Goal: Check status: Check status

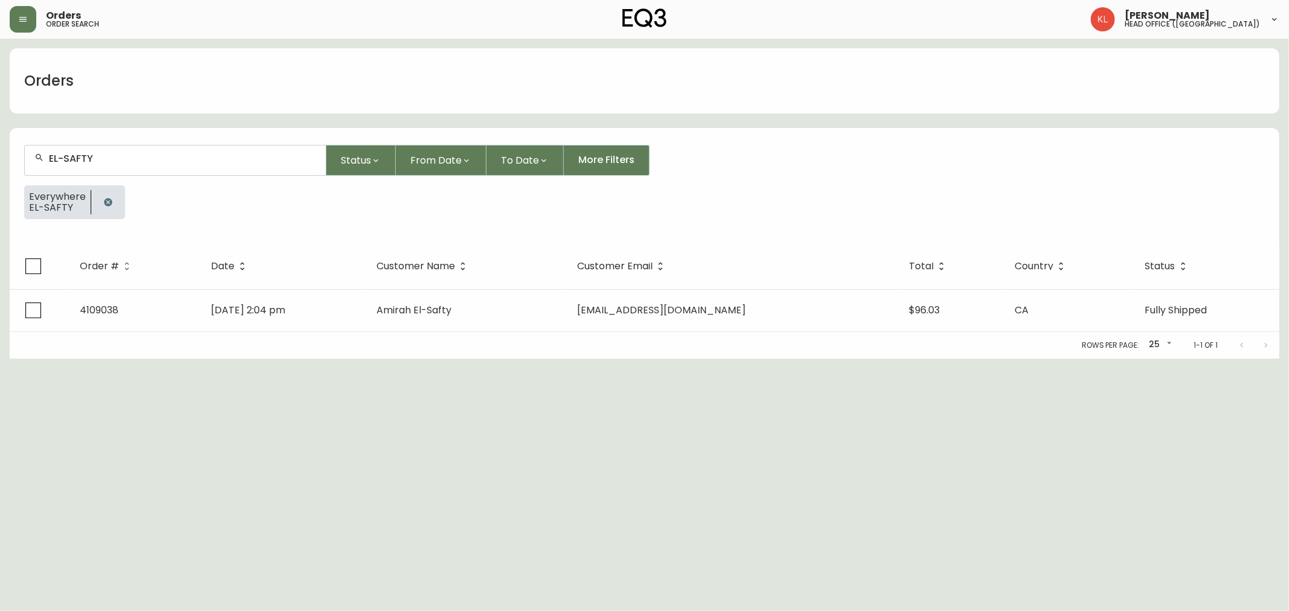
drag, startPoint x: 0, startPoint y: 0, endPoint x: 0, endPoint y: 100, distance: 100.3
click at [0, 101] on main "Orders EL-SAFTY Status From Date To Date More Filters Everywhere EL-SAFTY Order…" at bounding box center [644, 199] width 1289 height 320
drag, startPoint x: 124, startPoint y: 160, endPoint x: 1, endPoint y: 162, distance: 123.9
click at [3, 162] on main "Orders EL-SAFTY Status From Date To Date More Filters Everywhere EL-SAFTY Order…" at bounding box center [644, 199] width 1289 height 320
type input "4133159"
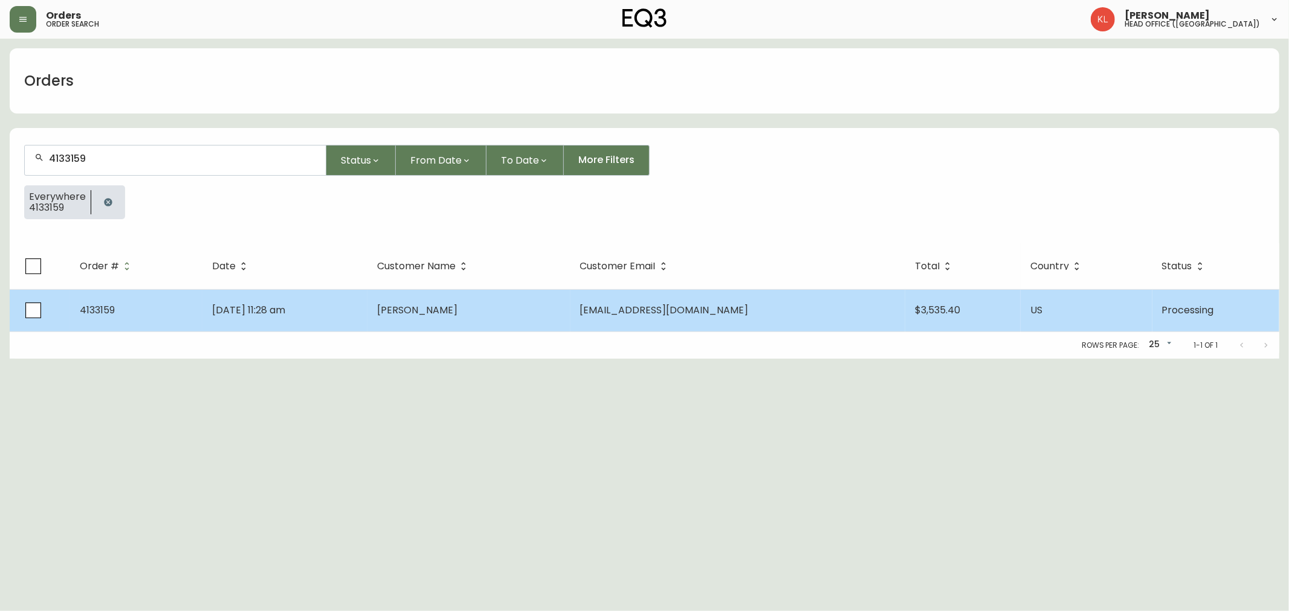
type input "4133159"
click at [333, 319] on td "[DATE] 11:28 am" at bounding box center [284, 310] width 165 height 42
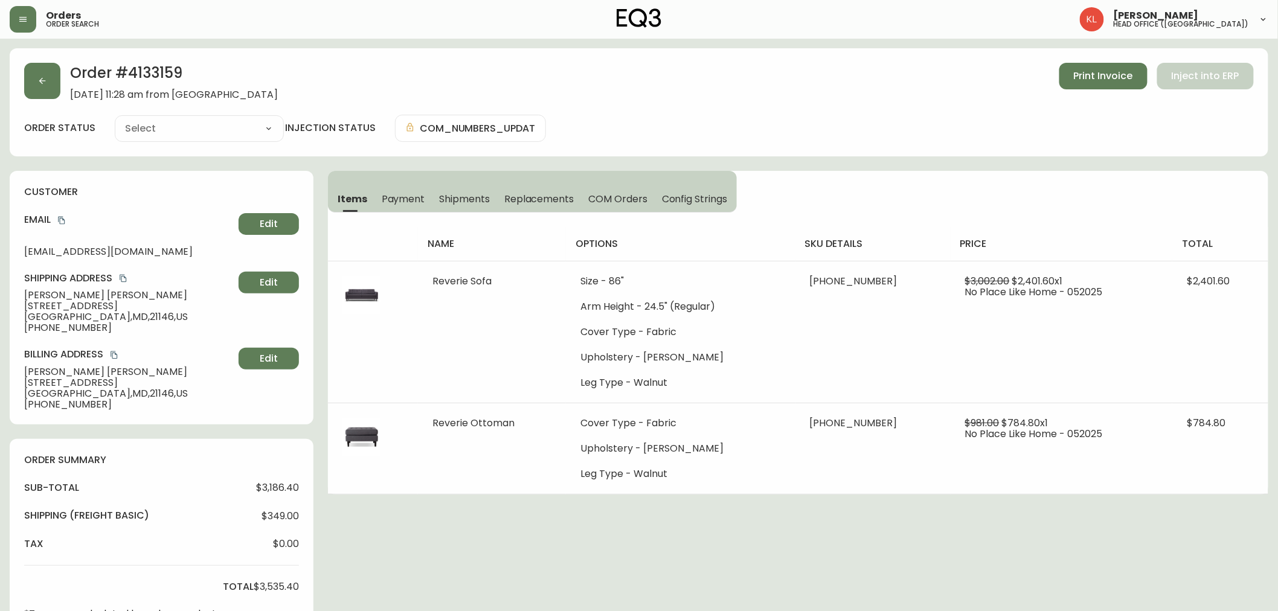
type input "Processing"
select select "PROCESSING"
click at [814, 44] on main "Order # 4133159 [DATE] 11:28 am from [GEOGRAPHIC_DATA] Print Invoice Inject int…" at bounding box center [639, 513] width 1278 height 948
click at [40, 82] on icon "button" at bounding box center [42, 81] width 10 height 10
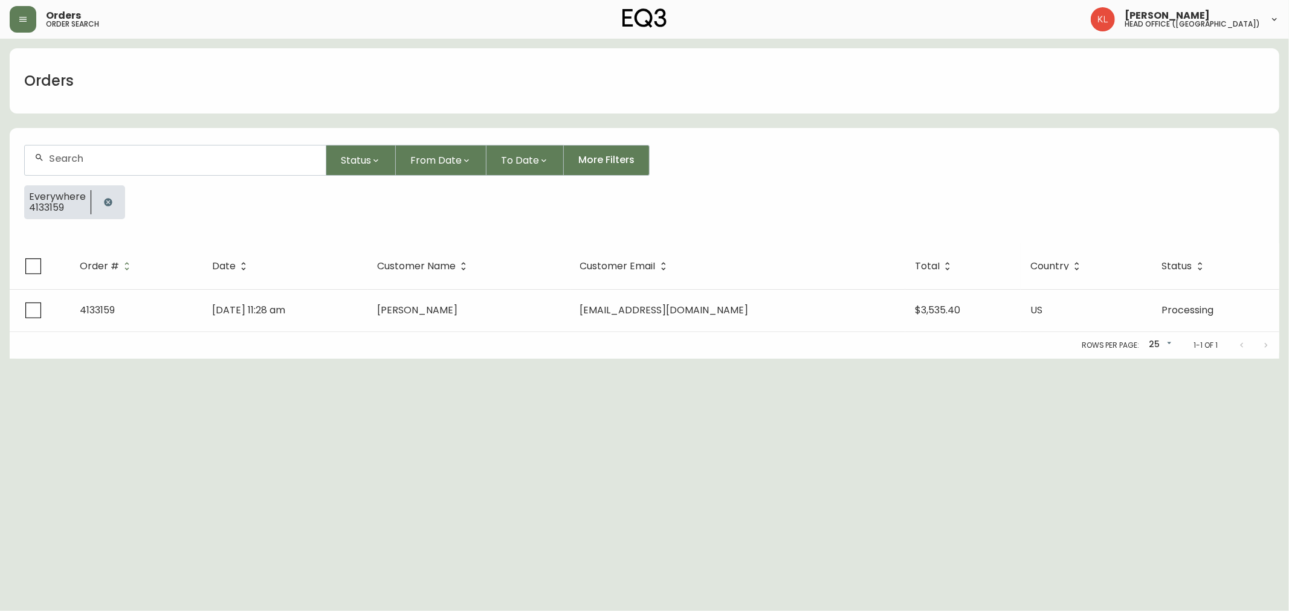
click at [115, 200] on button "button" at bounding box center [108, 202] width 24 height 24
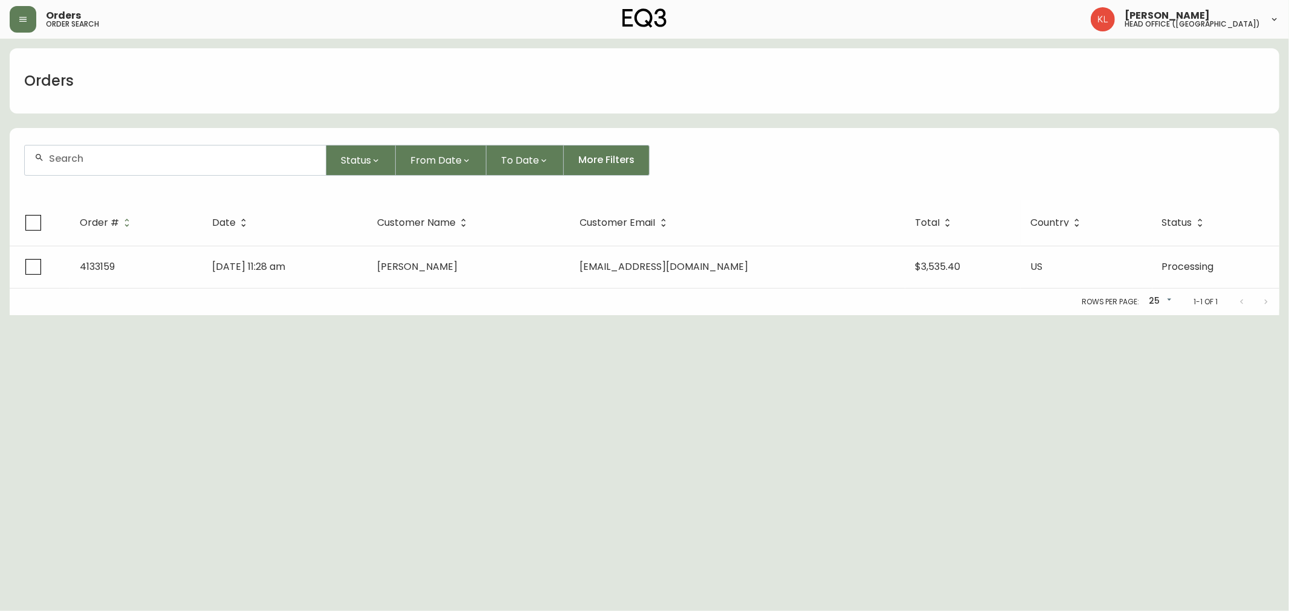
click at [130, 146] on div at bounding box center [175, 161] width 301 height 30
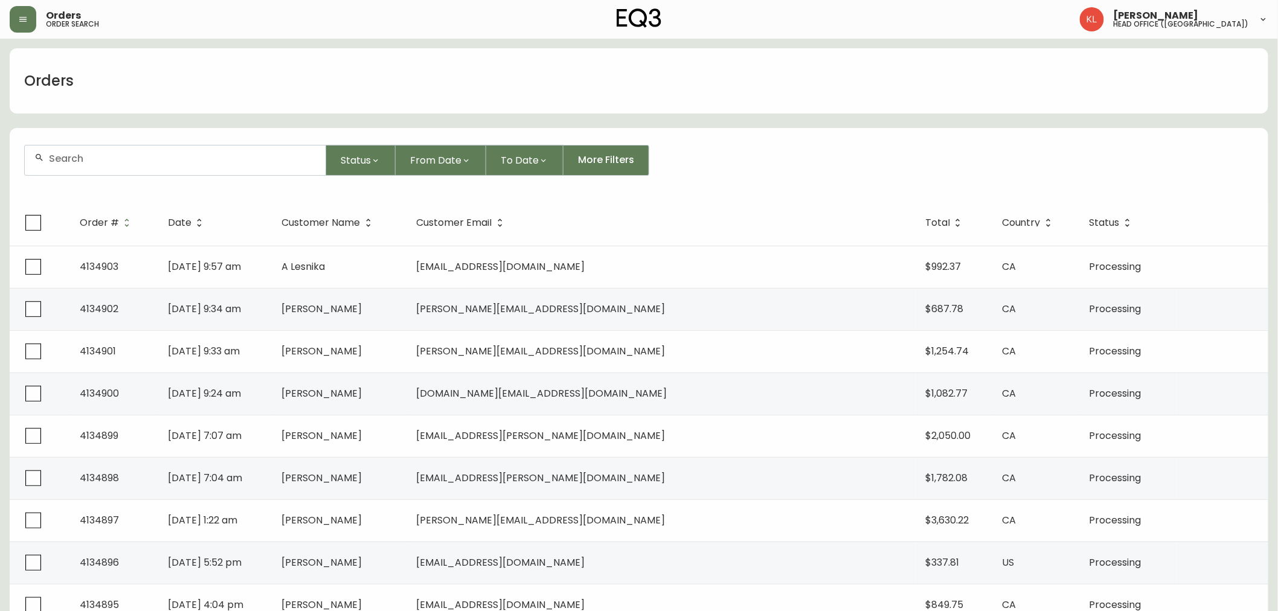
paste input "647667179"
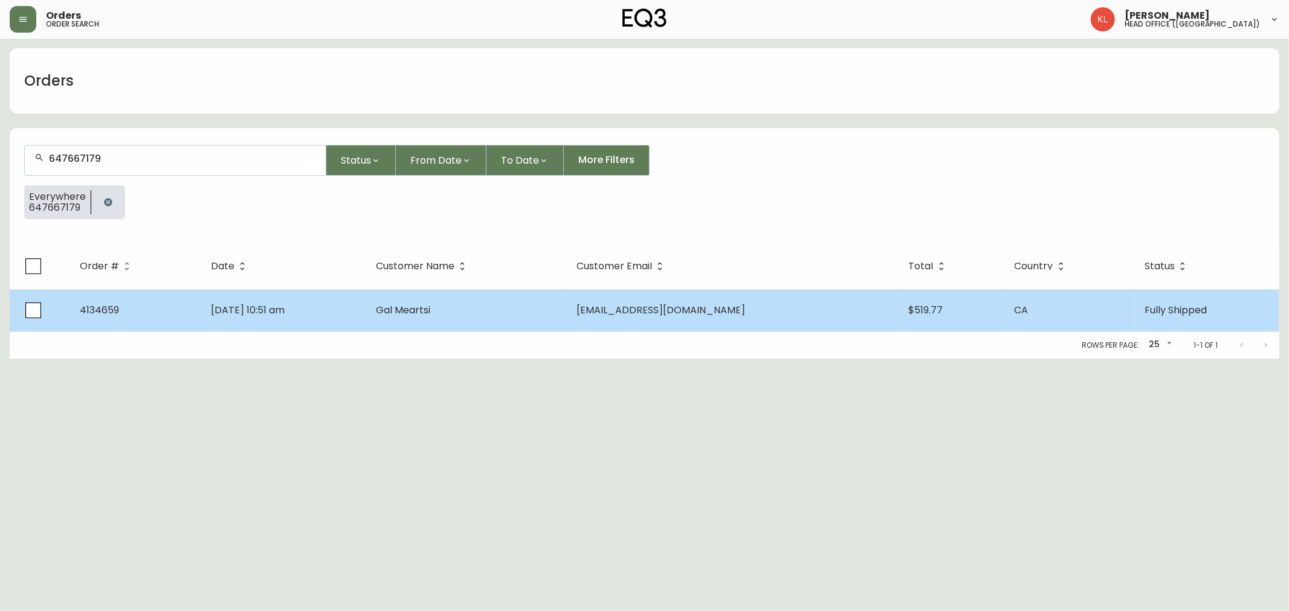
type input "647667179"
click at [319, 327] on td "[DATE] 10:51 am" at bounding box center [283, 310] width 164 height 42
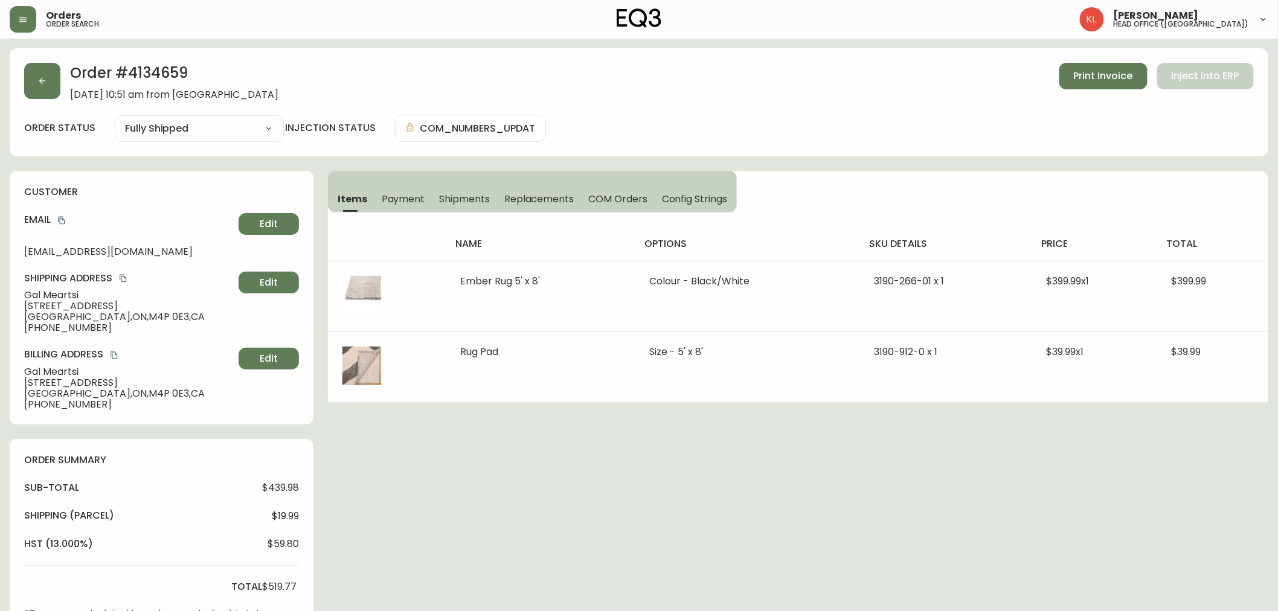
type input "Fully Shipped"
select select "FULLY_SHIPPED"
click at [50, 87] on button "button" at bounding box center [42, 81] width 36 height 36
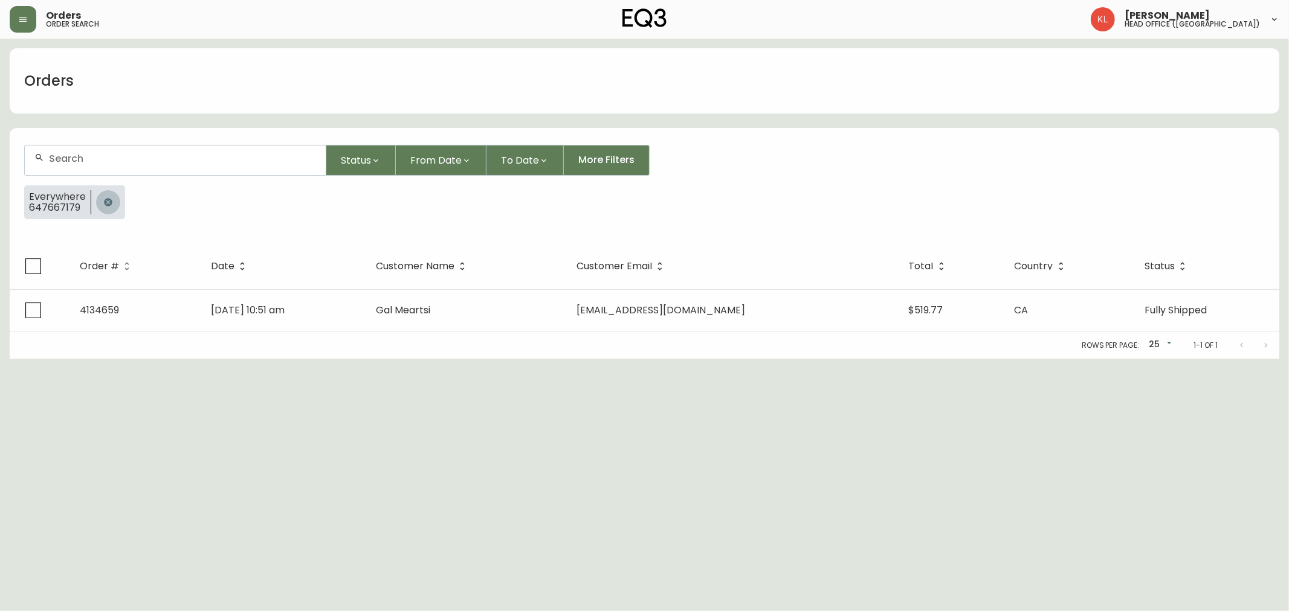
click at [105, 198] on icon "button" at bounding box center [108, 202] width 8 height 8
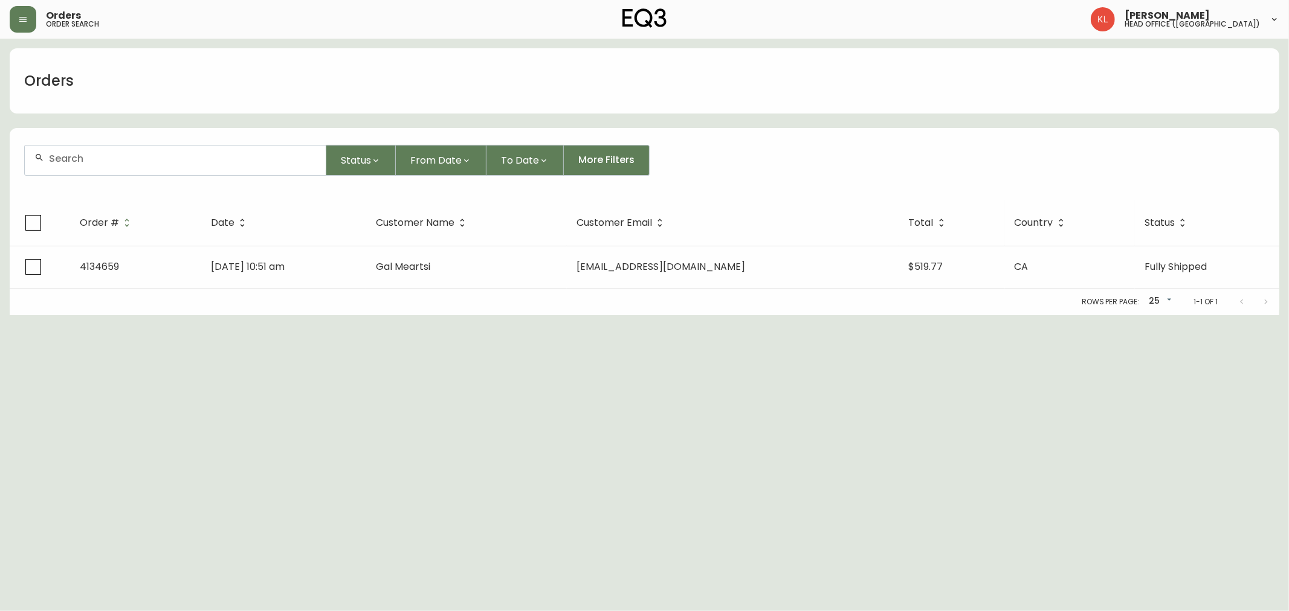
click at [141, 143] on form "Status From Date To Date More Filters" at bounding box center [644, 164] width 1269 height 69
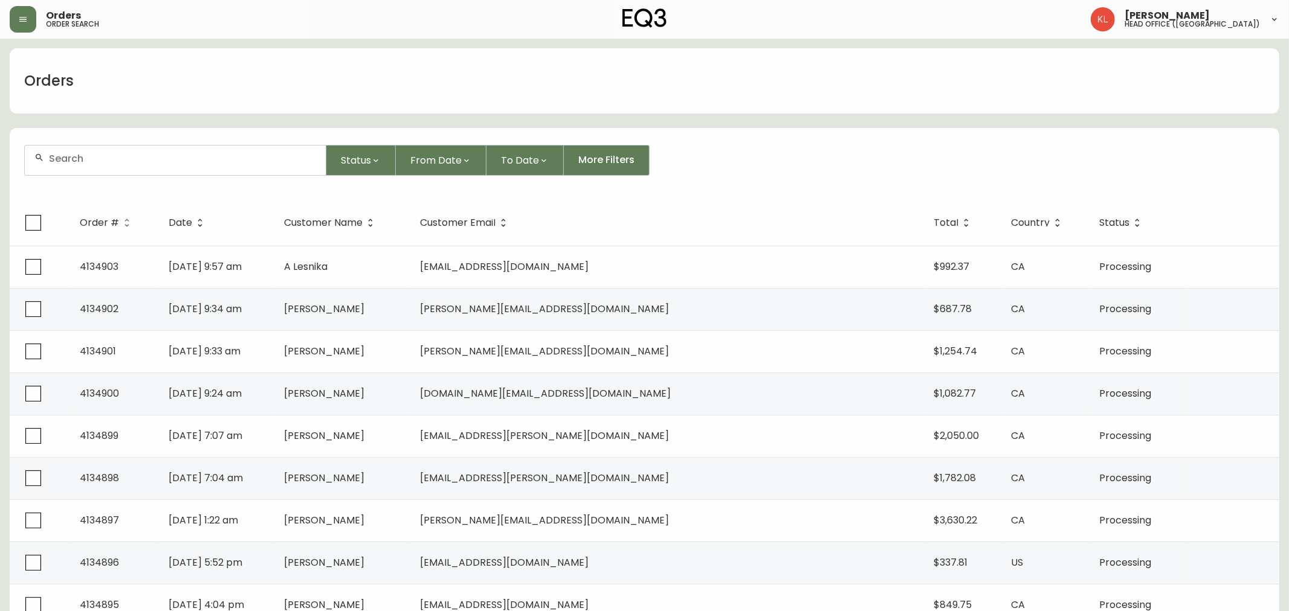
click at [141, 165] on div at bounding box center [175, 161] width 301 height 30
paste input "4134578"
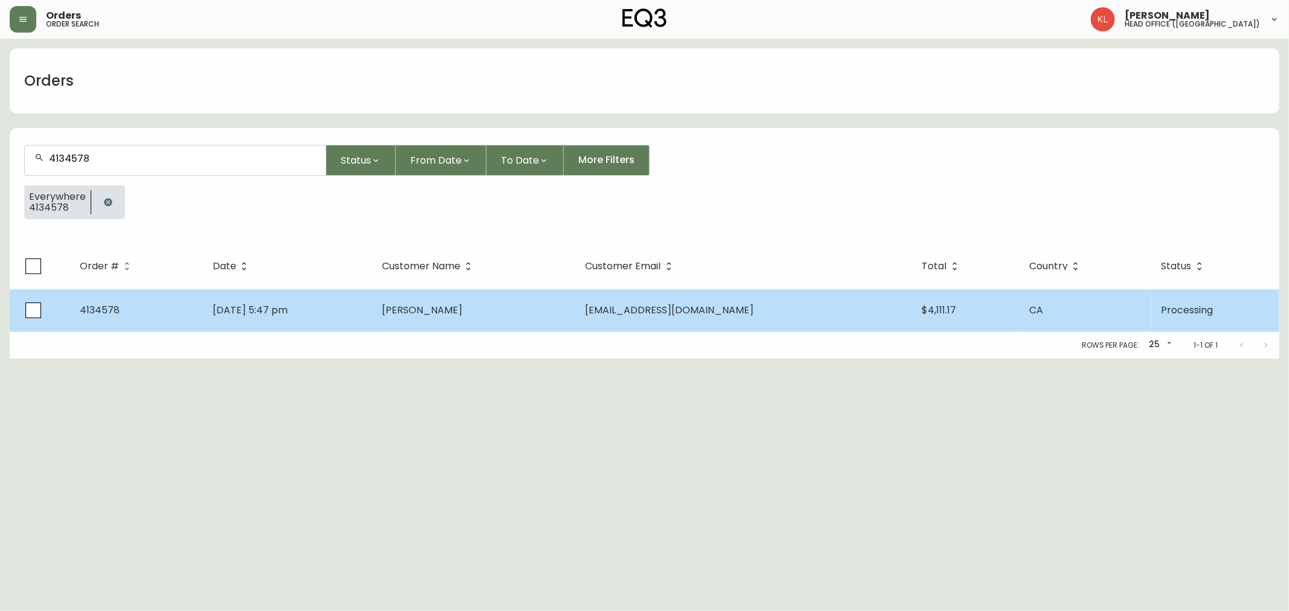
type input "4134578"
click at [372, 301] on td "[DATE] 5:47 pm" at bounding box center [287, 310] width 169 height 42
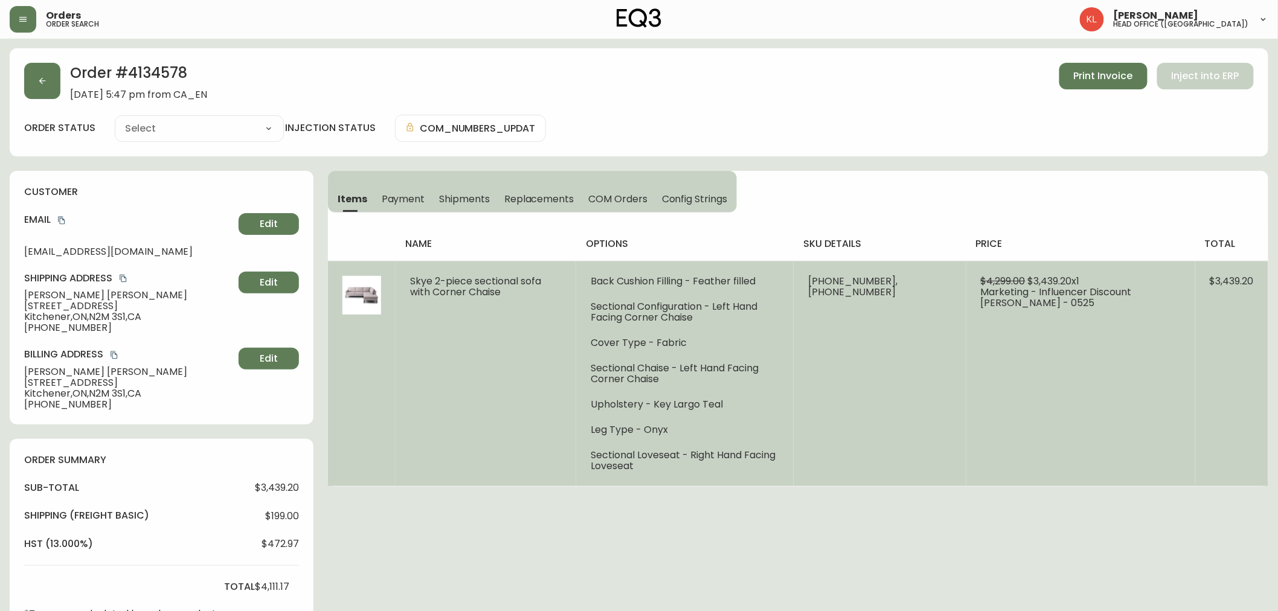
type input "Processing"
select select "PROCESSING"
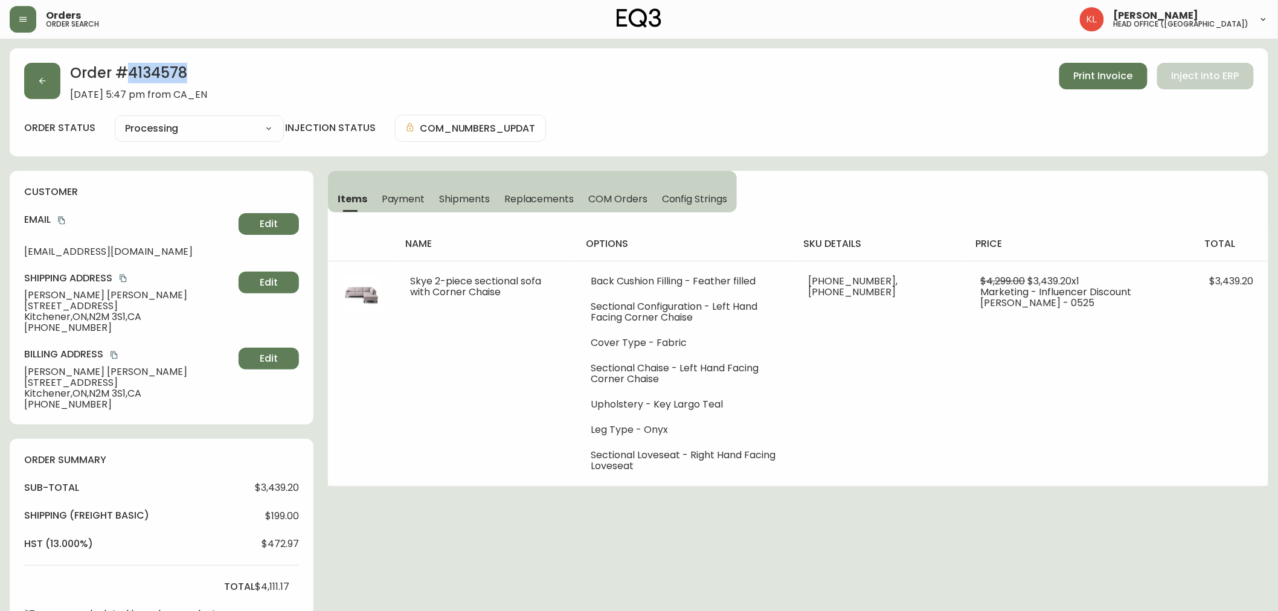
drag, startPoint x: 191, startPoint y: 74, endPoint x: 129, endPoint y: 71, distance: 61.7
click at [129, 71] on h2 "Order # 4134578" at bounding box center [138, 76] width 137 height 27
copy h2 "4134578"
click at [39, 82] on icon "button" at bounding box center [42, 81] width 10 height 10
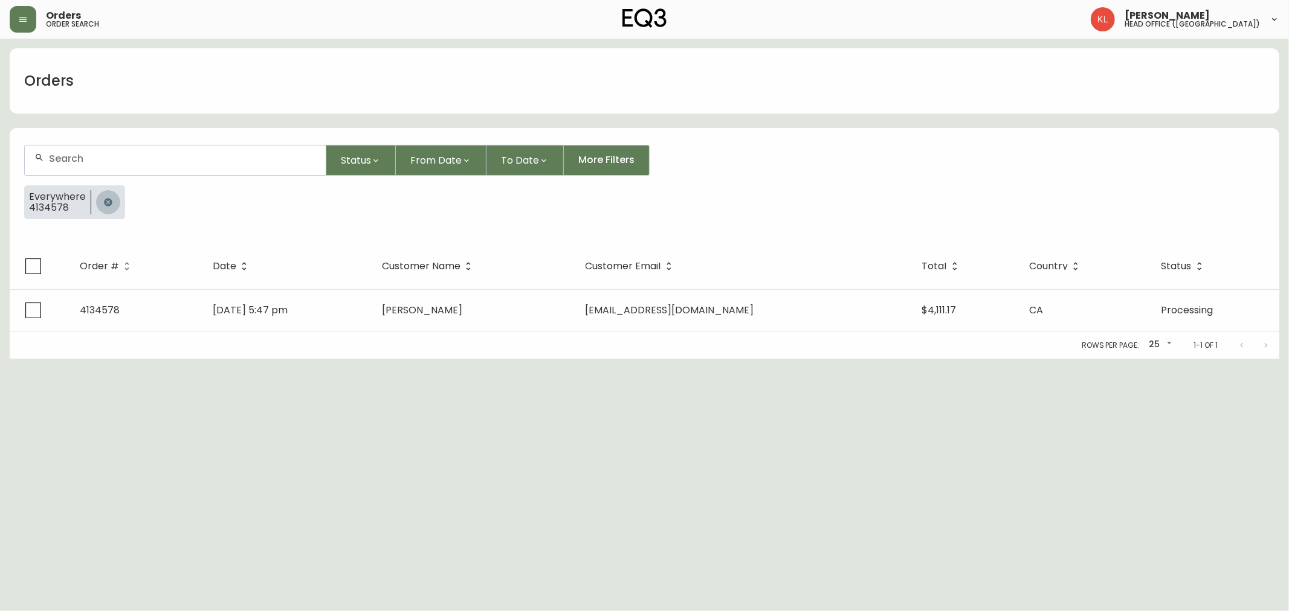
click at [116, 199] on button "button" at bounding box center [108, 202] width 24 height 24
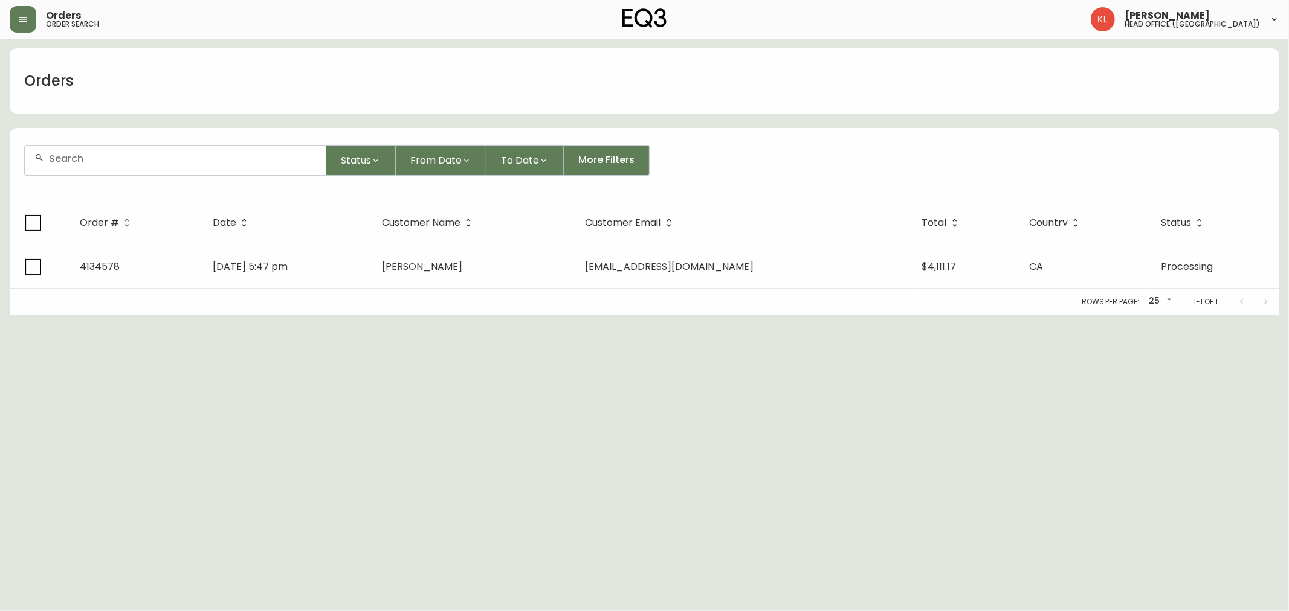
click at [129, 151] on div at bounding box center [175, 161] width 301 height 30
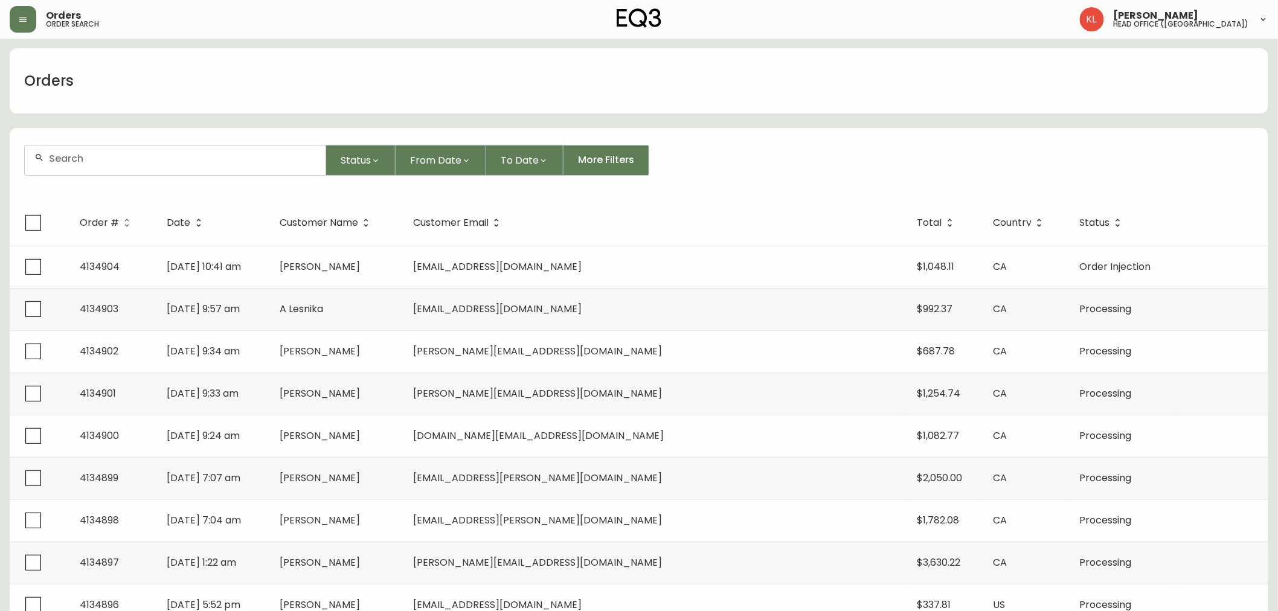
paste input "[PHONE_NUMBER]"
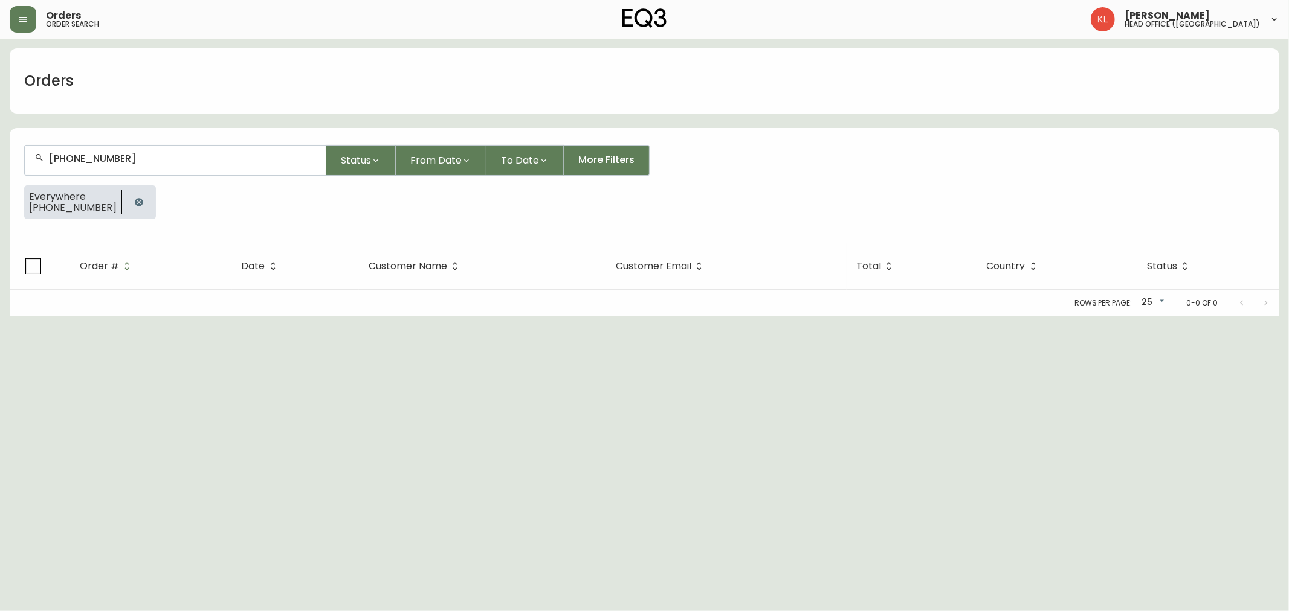
drag, startPoint x: 63, startPoint y: 141, endPoint x: 0, endPoint y: 129, distance: 64.0
click at [0, 129] on main "Orders [PHONE_NUMBER] Status From Date To Date More Filters Everywhere [PHONE_N…" at bounding box center [644, 178] width 1289 height 278
drag, startPoint x: 144, startPoint y: 151, endPoint x: 0, endPoint y: 121, distance: 146.8
click at [0, 122] on main "Orders [PHONE_NUMBER] Status From Date To Date More Filters Everywhere [PHONE_N…" at bounding box center [644, 178] width 1289 height 278
drag, startPoint x: 80, startPoint y: 159, endPoint x: 0, endPoint y: 150, distance: 80.3
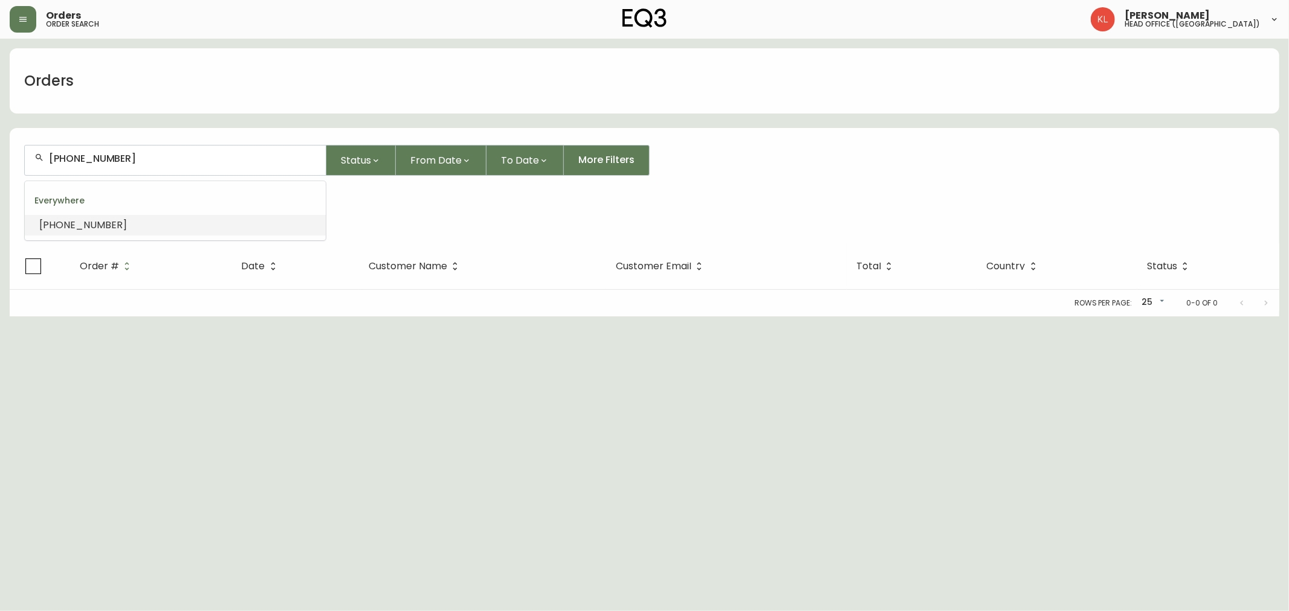
click at [0, 152] on main "Orders [PHONE_NUMBER] Status From Date To Date More Filters Everywhere [PHONE_N…" at bounding box center [644, 178] width 1289 height 278
paste input "[PHONE_NUMBER]"
type input "[PHONE_NUMBER]"
click at [92, 159] on input "[PHONE_NUMBER]" at bounding box center [182, 158] width 267 height 11
click at [92, 154] on input "[PHONE_NUMBER]" at bounding box center [182, 158] width 267 height 11
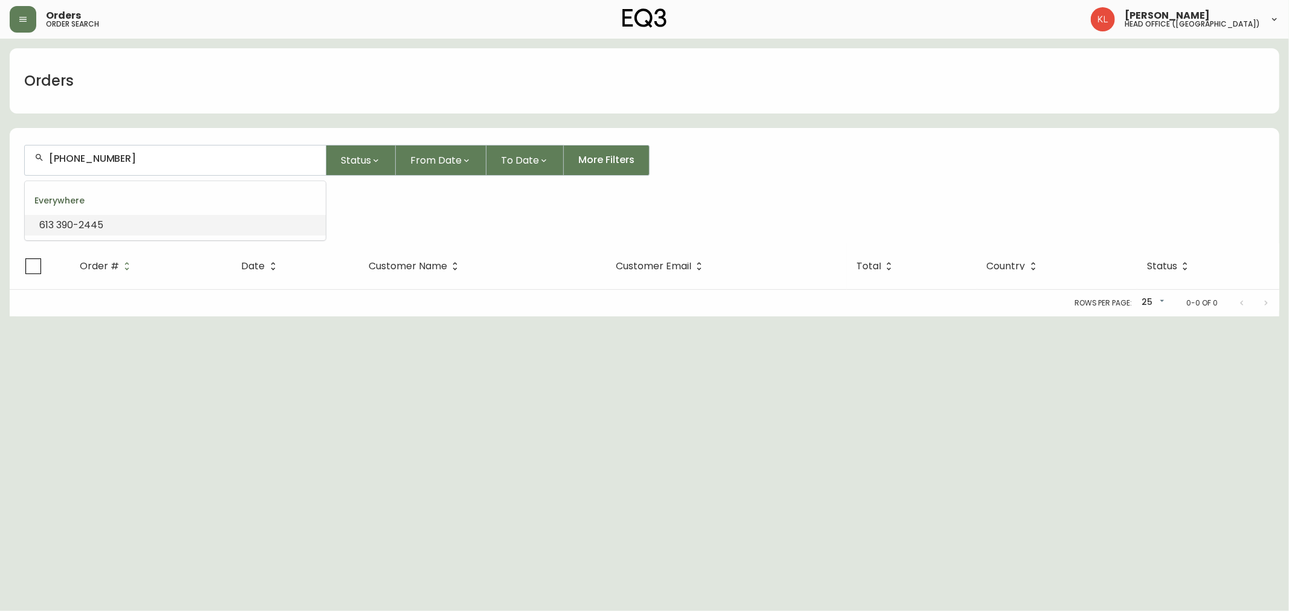
type input "[PHONE_NUMBER]"
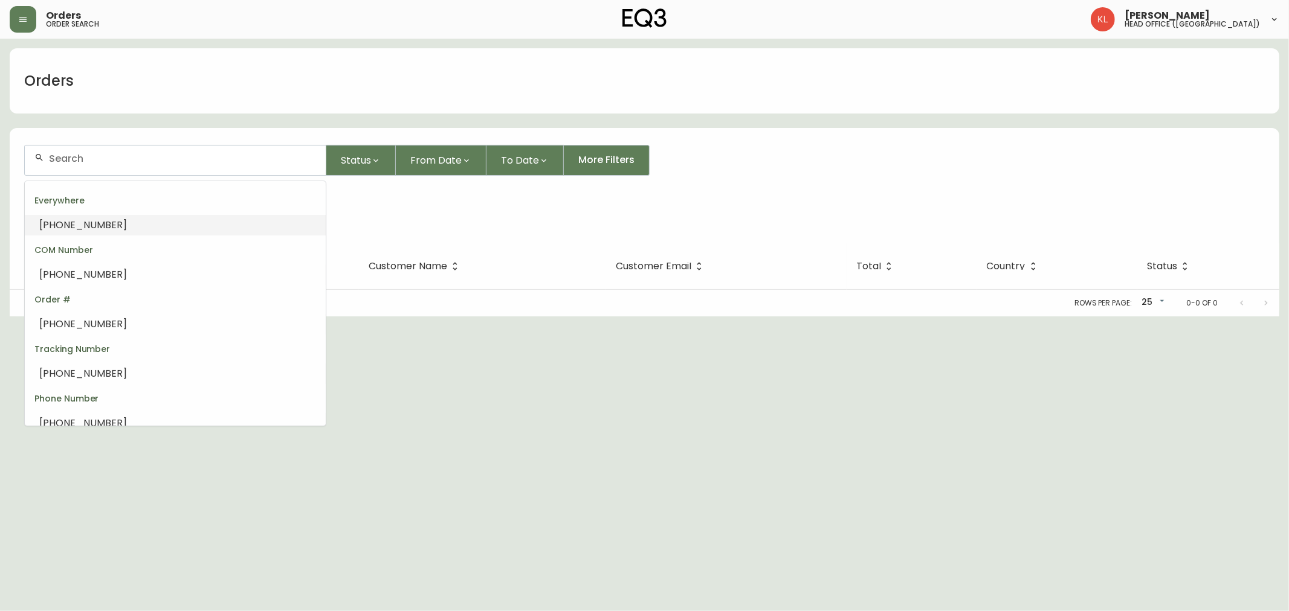
click at [75, 220] on span "[PHONE_NUMBER]" at bounding box center [83, 225] width 88 height 14
click at [67, 157] on input "[PHONE_NUMBER]" at bounding box center [182, 158] width 267 height 11
type input "6133902445"
click at [115, 219] on li "6133902445" at bounding box center [175, 225] width 301 height 21
drag, startPoint x: 73, startPoint y: 150, endPoint x: 0, endPoint y: 148, distance: 73.1
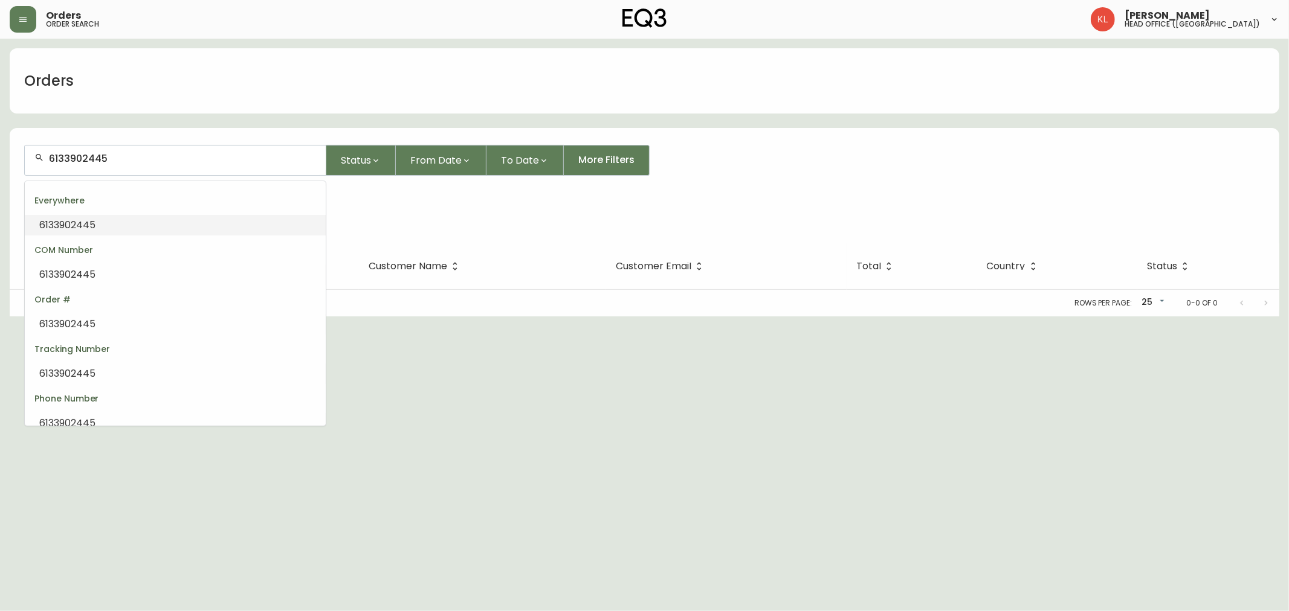
click at [0, 148] on main "Orders 6133902445 Status From Date To Date More Filters Everywhere 6133902445 O…" at bounding box center [644, 178] width 1289 height 278
type input "6133902445"
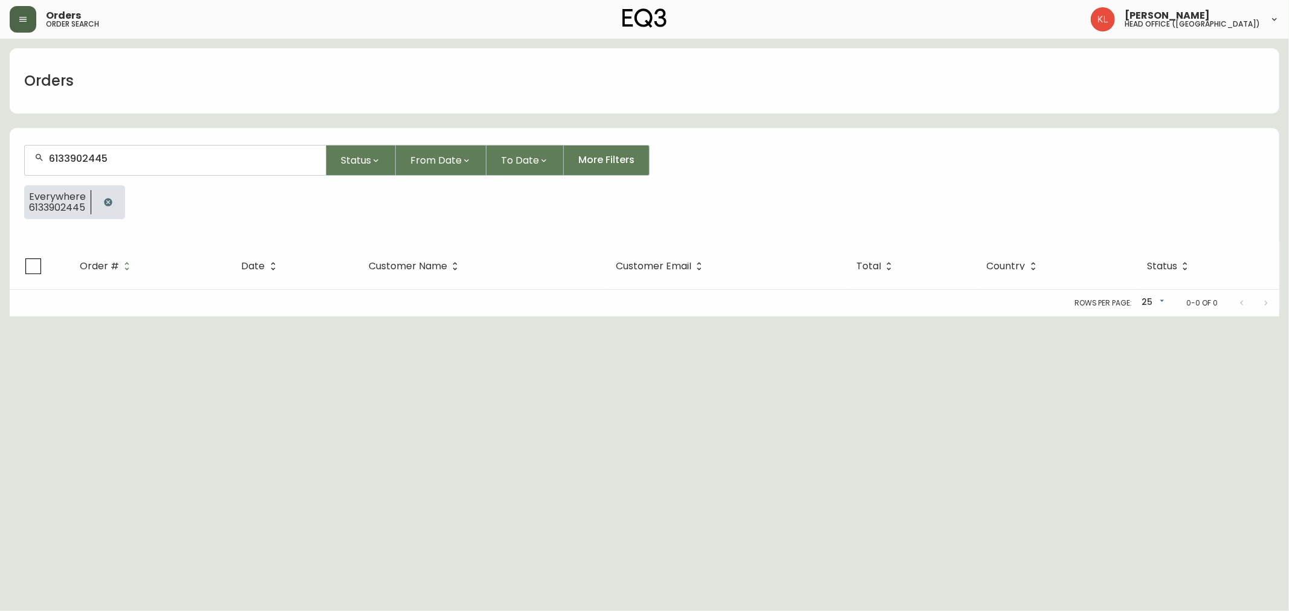
click at [26, 22] on icon "button" at bounding box center [23, 19] width 10 height 10
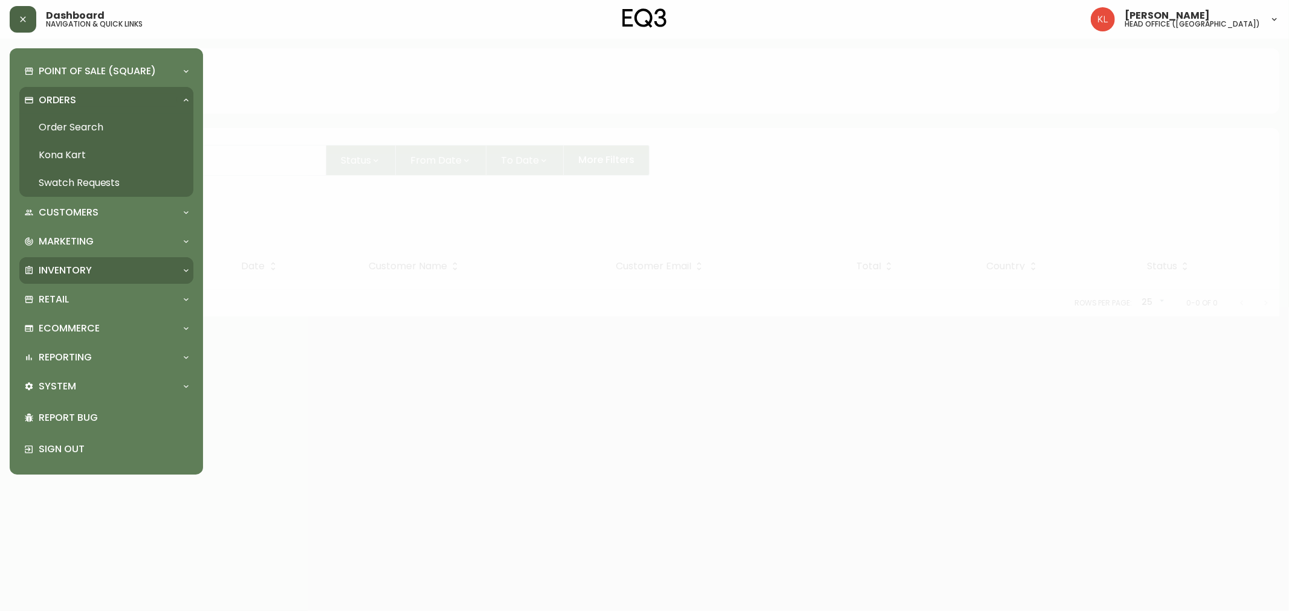
click at [98, 266] on div "Inventory" at bounding box center [100, 270] width 152 height 13
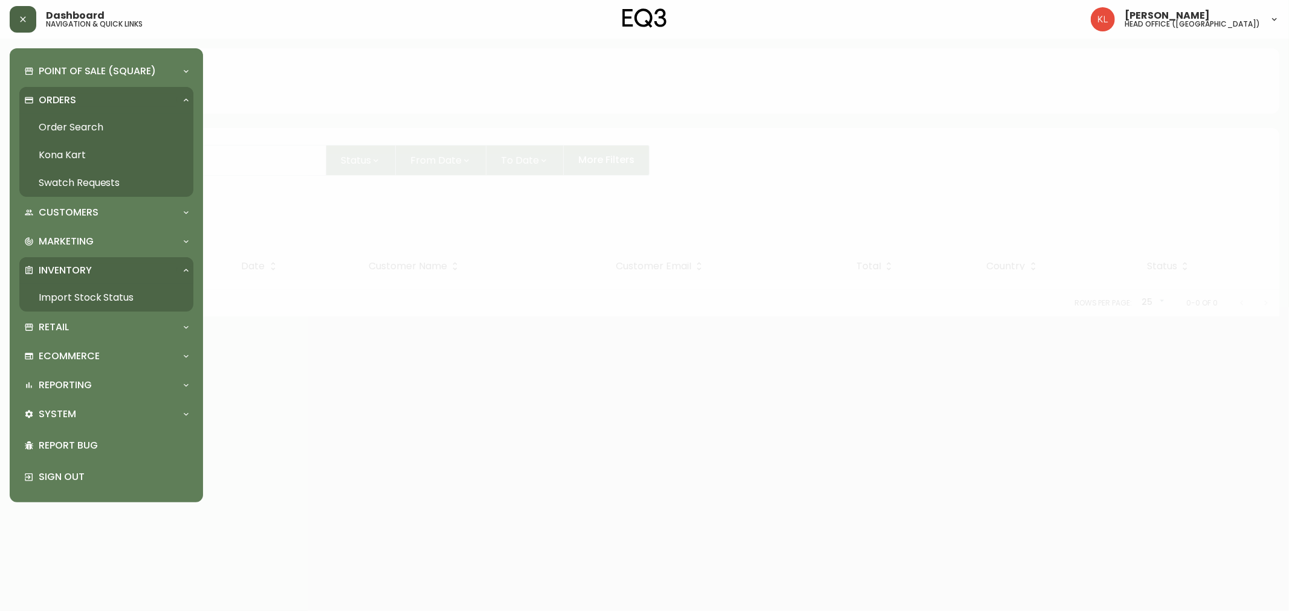
click at [109, 299] on link "Import Stock Status" at bounding box center [106, 298] width 174 height 28
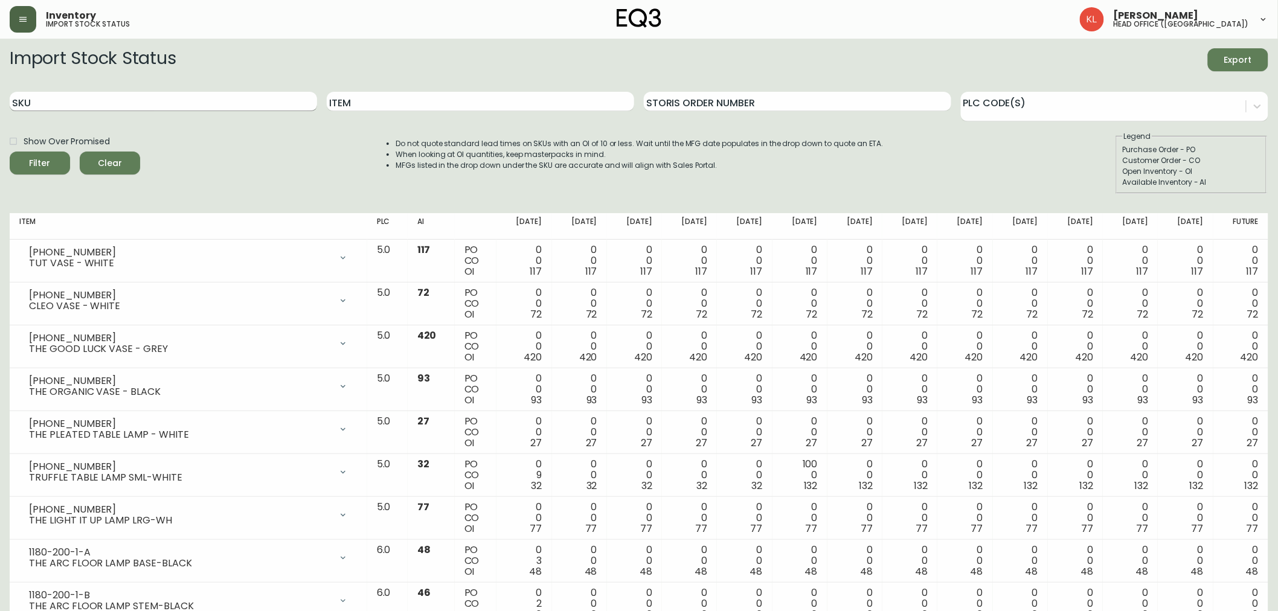
click at [69, 98] on input "SKU" at bounding box center [163, 101] width 307 height 19
paste input "[PHONE_NUMBER]"
type input "[PHONE_NUMBER]"
click at [10, 152] on button "Filter" at bounding box center [40, 163] width 60 height 23
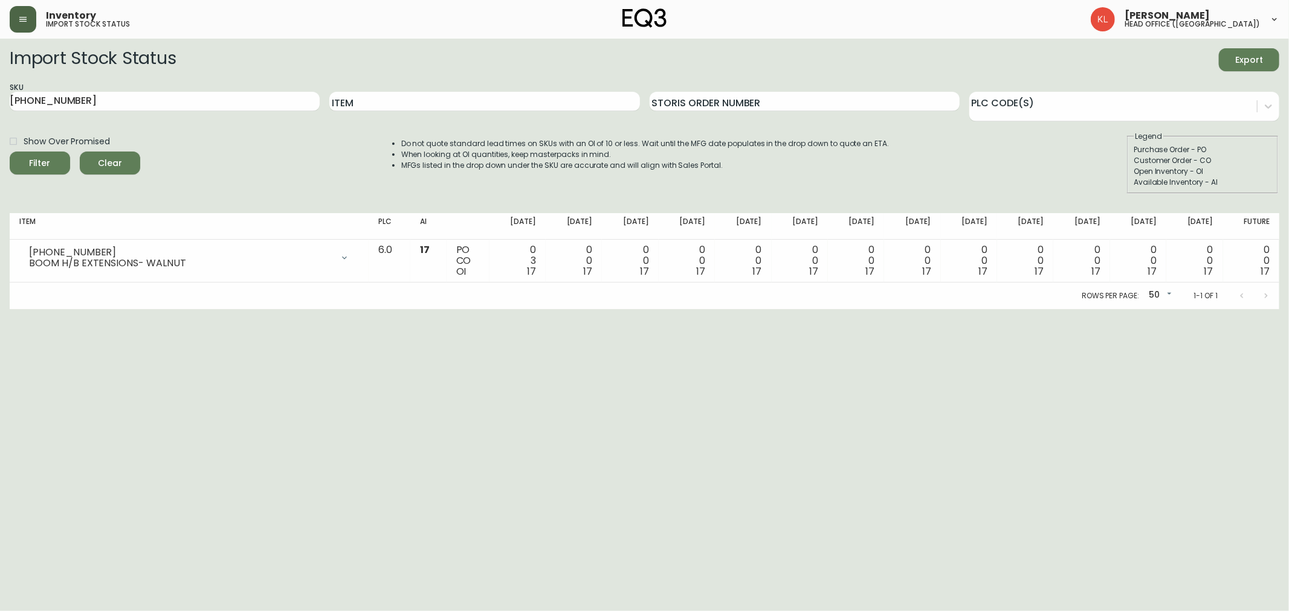
click at [481, 40] on main "Import Stock Status Export SKU [PHONE_NUMBER] Item Storis Order Number PLC Code…" at bounding box center [644, 174] width 1289 height 271
click at [29, 18] on button "button" at bounding box center [23, 19] width 27 height 27
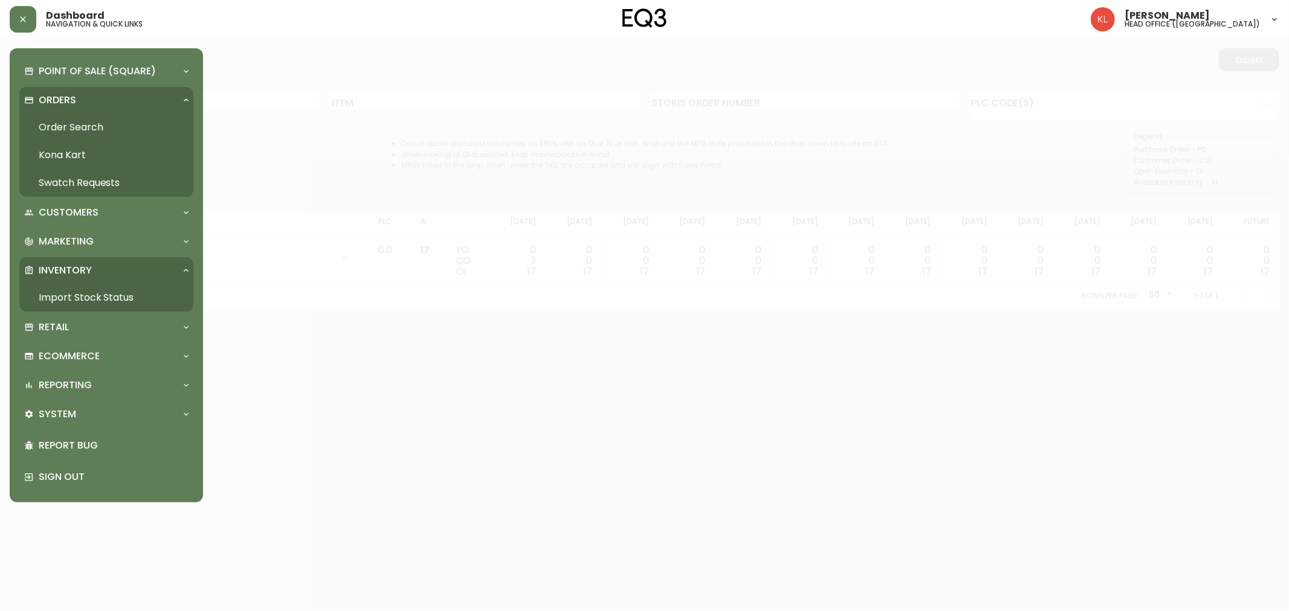
drag, startPoint x: 89, startPoint y: 127, endPoint x: 97, endPoint y: 128, distance: 7.3
click at [89, 127] on link "Order Search" at bounding box center [106, 128] width 174 height 28
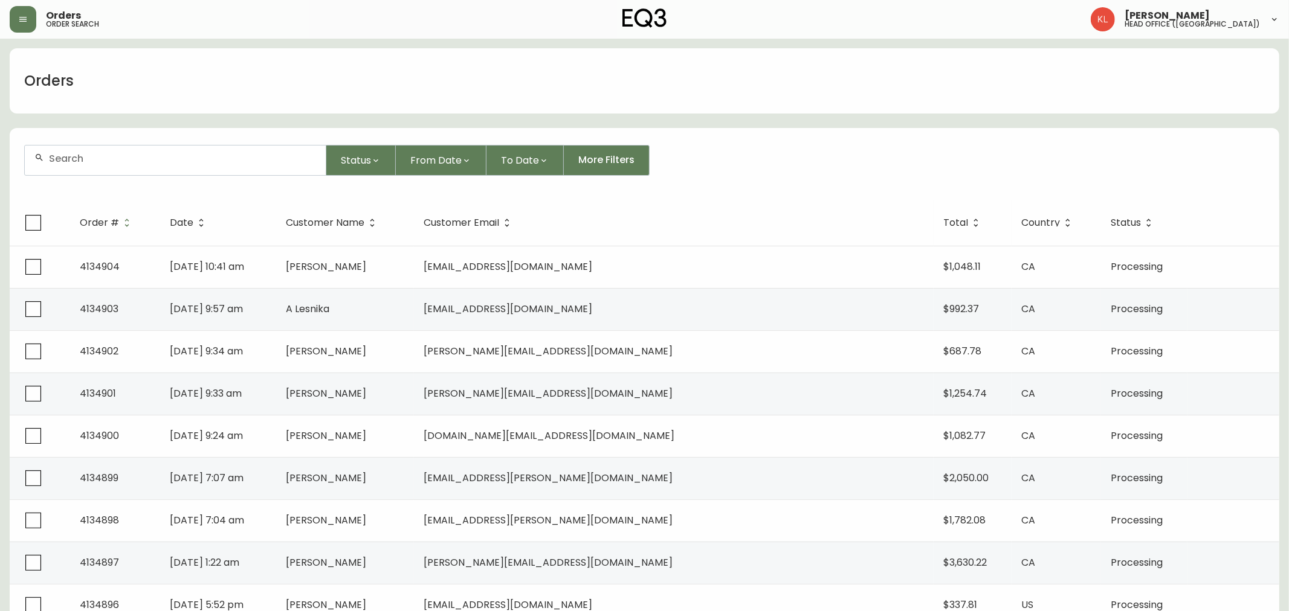
click at [109, 163] on input "text" at bounding box center [182, 158] width 267 height 11
paste input "8533135"
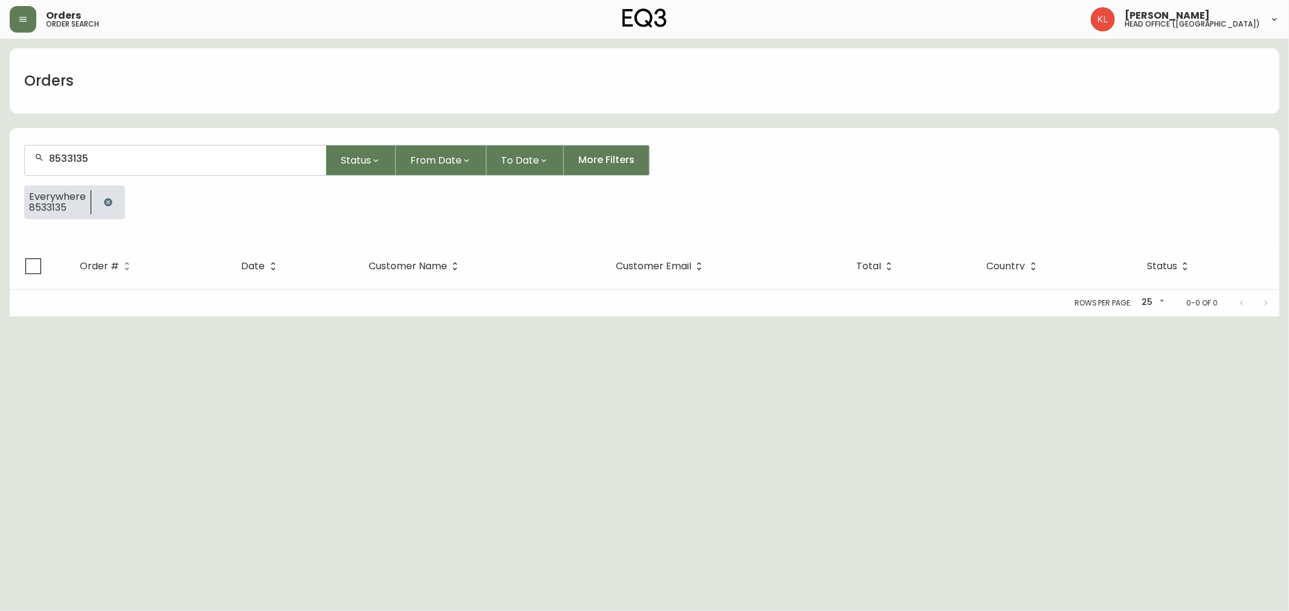
type input "8533135"
click at [657, 317] on html "Orders order search [PERSON_NAME] head office ([GEOGRAPHIC_DATA]) Orders 853313…" at bounding box center [644, 158] width 1289 height 317
